Goal: Navigation & Orientation: Find specific page/section

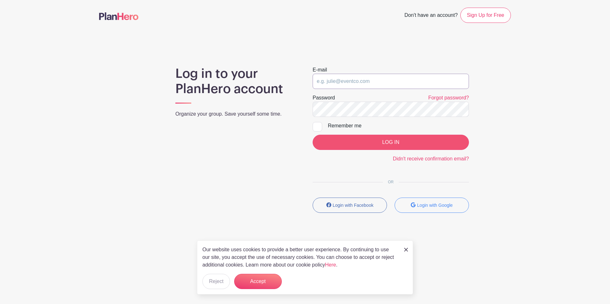
type input "[EMAIL_ADDRESS][DOMAIN_NAME]"
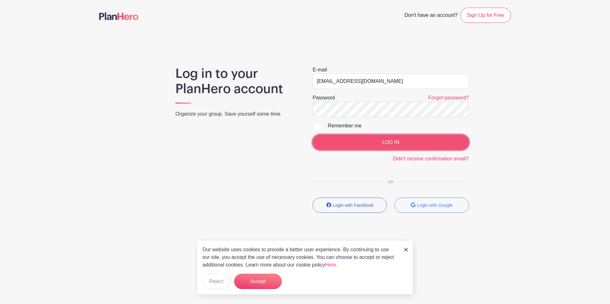
click at [412, 141] on input "LOG IN" at bounding box center [391, 142] width 156 height 15
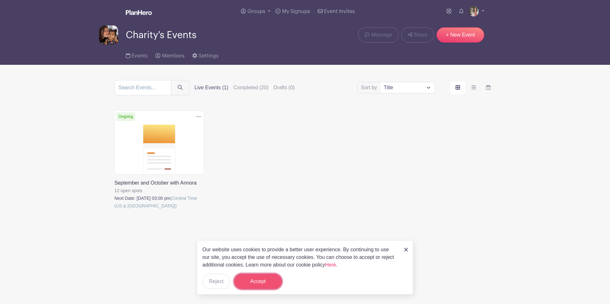
click at [257, 281] on button "Accept" at bounding box center [258, 281] width 48 height 15
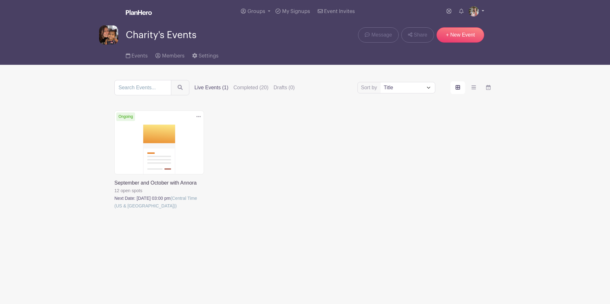
click at [482, 10] on link at bounding box center [477, 11] width 16 height 10
click at [470, 28] on link "My account" at bounding box center [459, 26] width 50 height 10
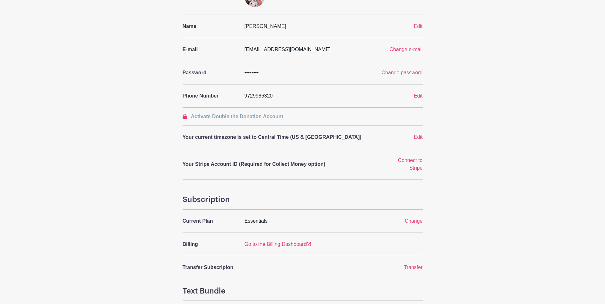
scroll to position [84, 0]
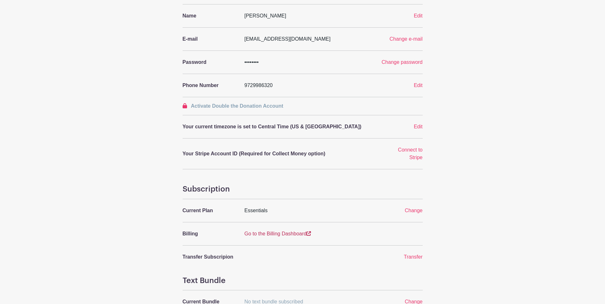
click at [283, 233] on link "Go to the Billing Dashboard" at bounding box center [278, 233] width 67 height 5
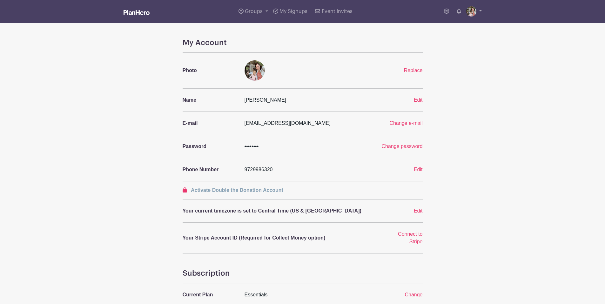
click at [147, 11] on img at bounding box center [137, 12] width 26 height 5
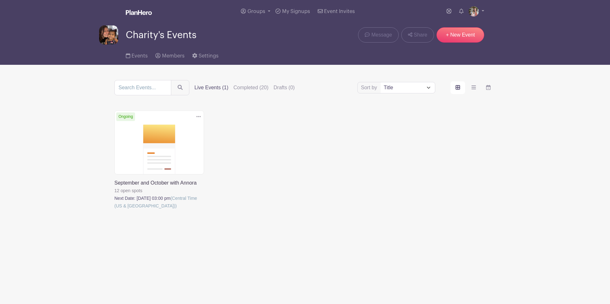
click at [114, 210] on link at bounding box center [114, 210] width 0 height 0
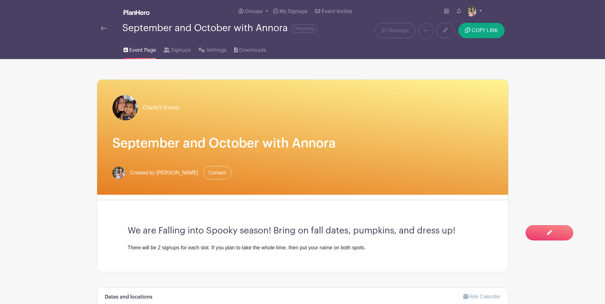
click at [479, 10] on link at bounding box center [474, 11] width 16 height 10
click at [481, 8] on link at bounding box center [474, 11] width 16 height 10
